Goal: Entertainment & Leisure: Consume media (video, audio)

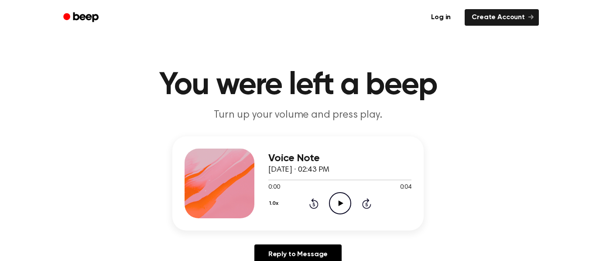
click at [335, 208] on icon "Play Audio" at bounding box center [340, 203] width 22 height 22
click at [348, 208] on icon "Play Audio" at bounding box center [340, 203] width 22 height 22
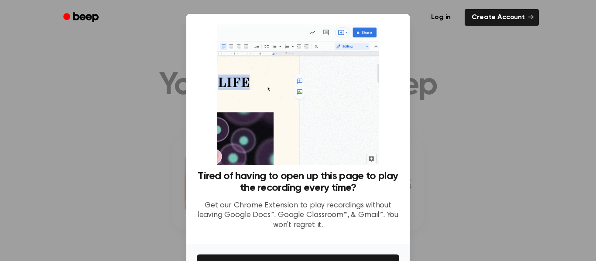
click at [530, 82] on div at bounding box center [298, 130] width 596 height 261
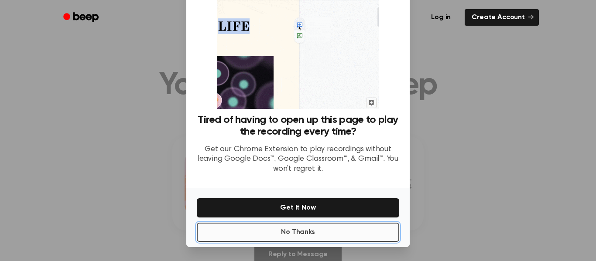
click at [337, 227] on button "No Thanks" at bounding box center [298, 232] width 202 height 19
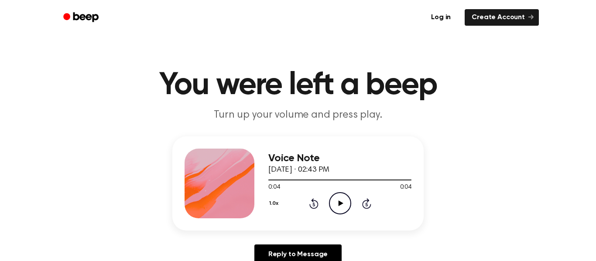
click at [332, 197] on icon "Play Audio" at bounding box center [340, 203] width 22 height 22
click at [333, 207] on icon "Play Audio" at bounding box center [340, 203] width 22 height 22
click at [339, 210] on icon "Play Audio" at bounding box center [340, 203] width 22 height 22
click at [336, 209] on icon "Play Audio" at bounding box center [340, 203] width 22 height 22
click at [346, 206] on icon "Play Audio" at bounding box center [340, 203] width 22 height 22
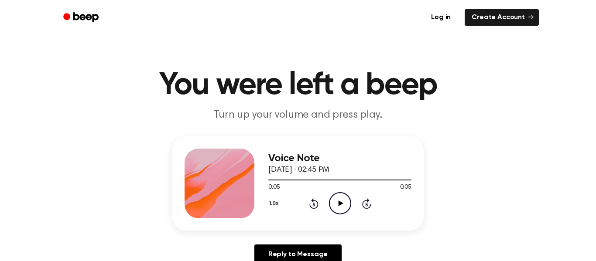
click at [340, 202] on icon at bounding box center [340, 204] width 5 height 6
click at [342, 205] on icon "Play Audio" at bounding box center [340, 203] width 22 height 22
click at [332, 209] on icon "Play Audio" at bounding box center [340, 203] width 22 height 22
